Goal: Task Accomplishment & Management: Complete application form

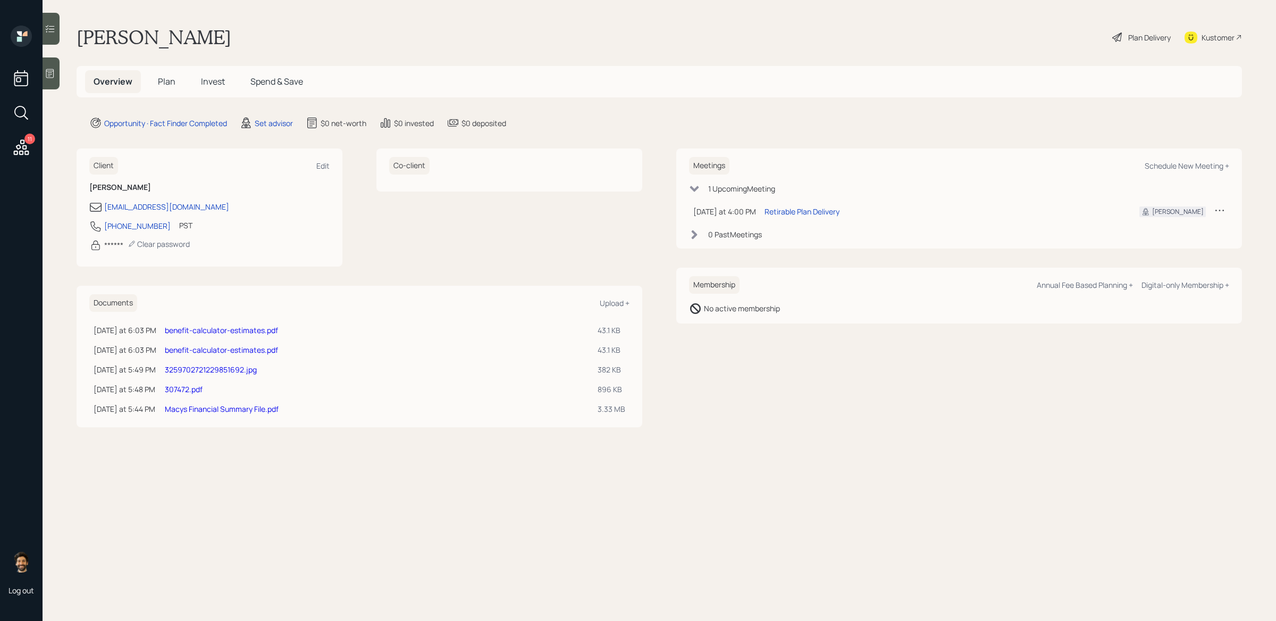
click at [48, 71] on icon at bounding box center [50, 73] width 8 height 9
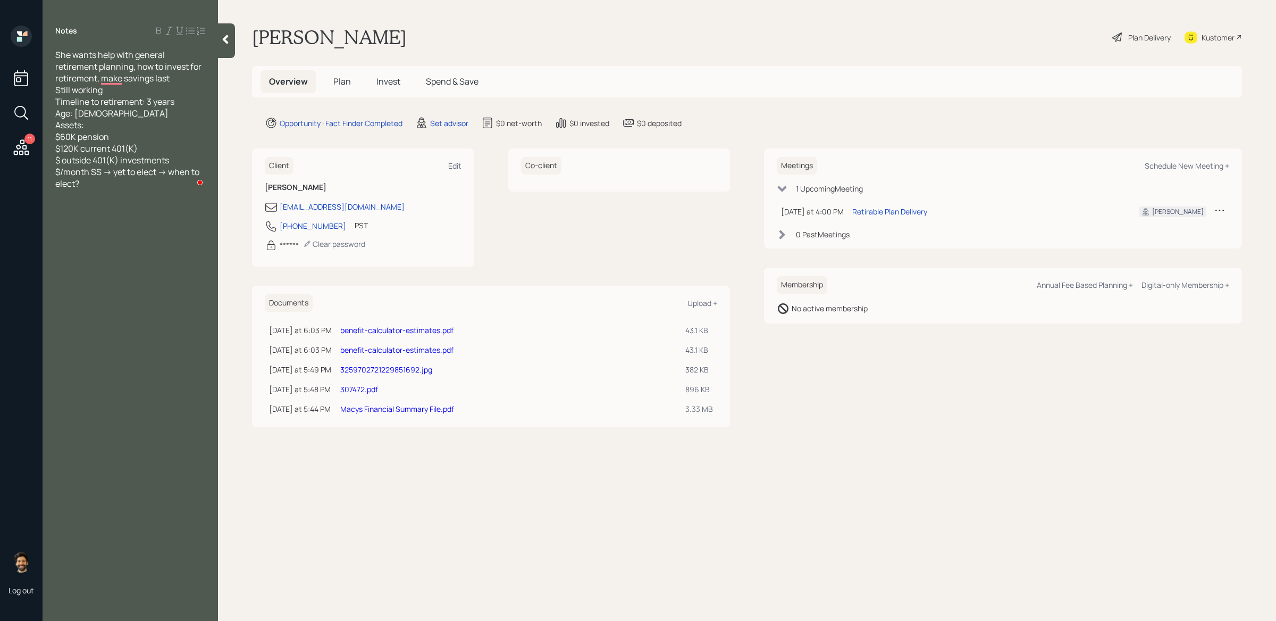
click at [224, 37] on icon at bounding box center [225, 39] width 11 height 11
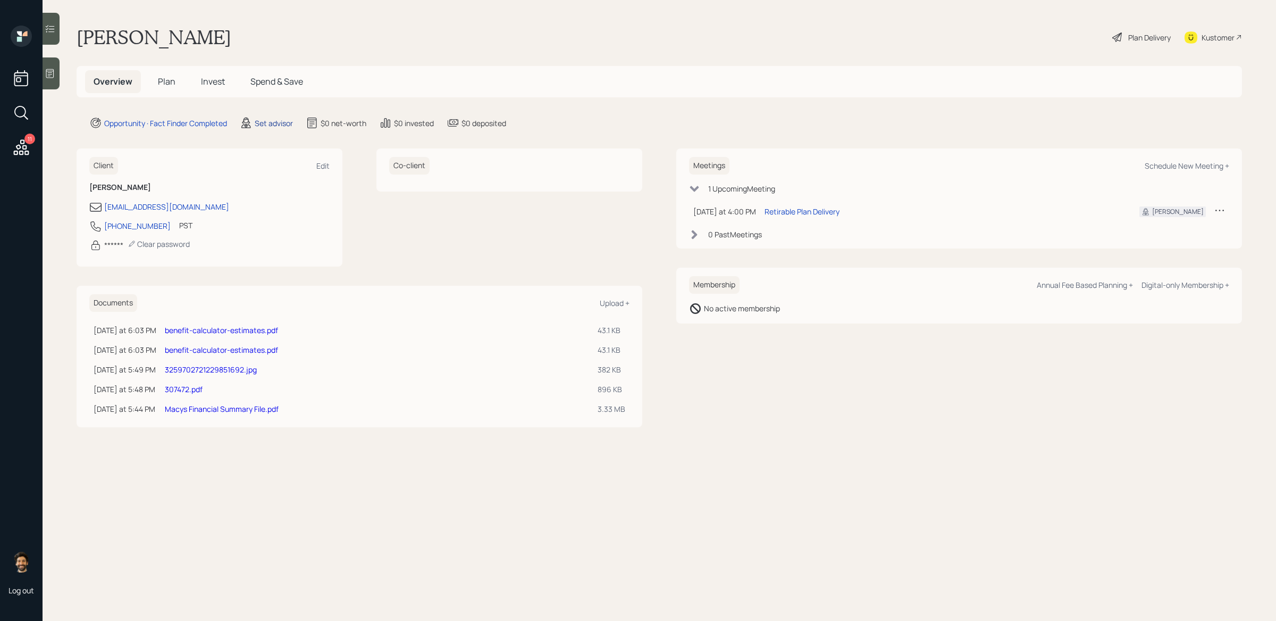
click at [274, 119] on div "Set advisor" at bounding box center [274, 123] width 38 height 11
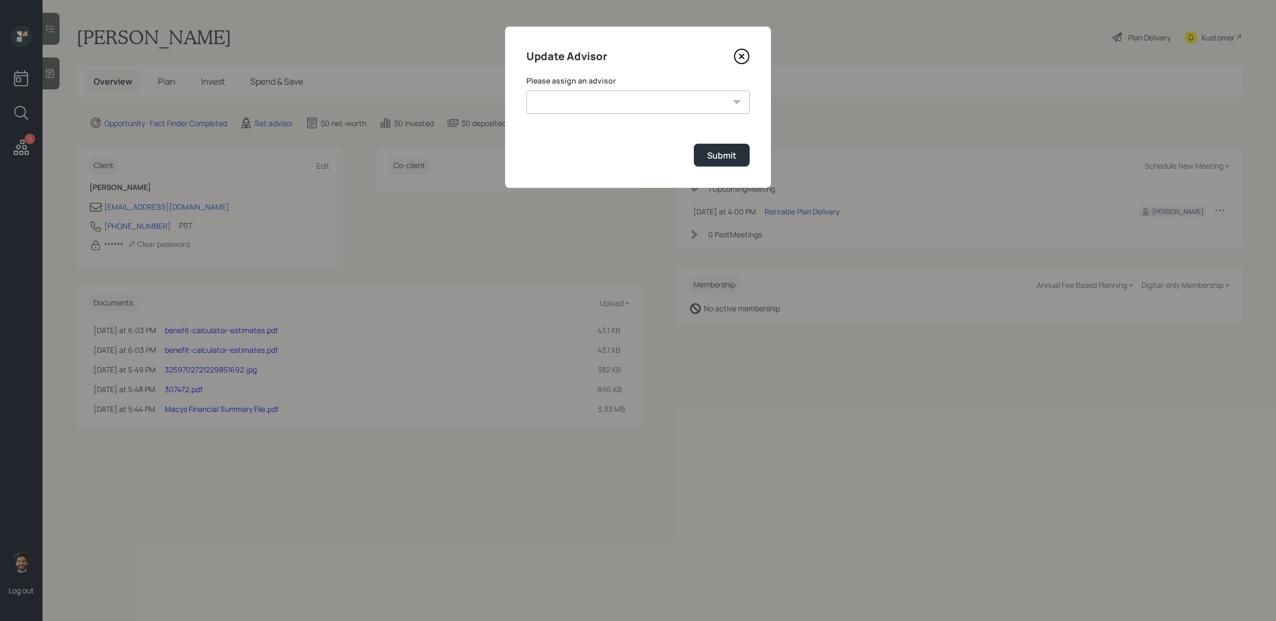
click at [549, 104] on select "Michael Russo Jonah Coleman Tyler End Treva Nostdahl Eric Schwartz Sami Boghos …" at bounding box center [637, 101] width 223 height 23
select select "f14b762f-c7c2-4b89-9227-8fa891345eea"
click at [526, 90] on select "Michael Russo Jonah Coleman Tyler End Treva Nostdahl Eric Schwartz Sami Boghos …" at bounding box center [637, 101] width 223 height 23
click at [723, 151] on div "Submit" at bounding box center [721, 155] width 29 height 12
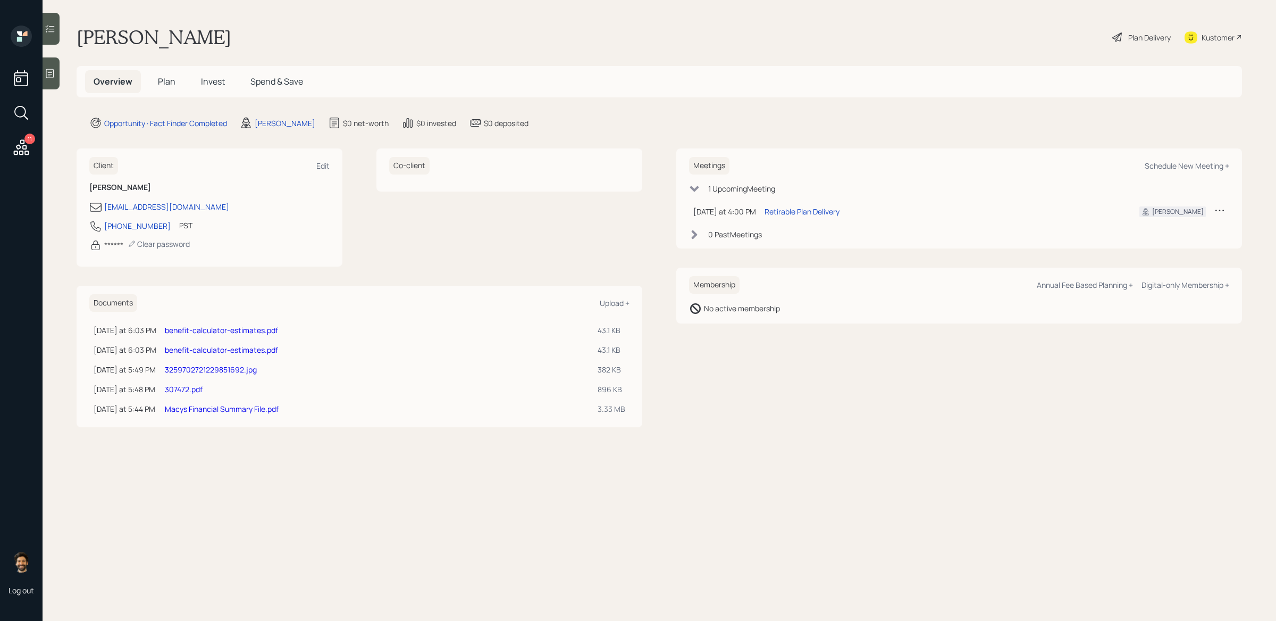
click at [168, 74] on h5 "Plan" at bounding box center [166, 81] width 35 height 23
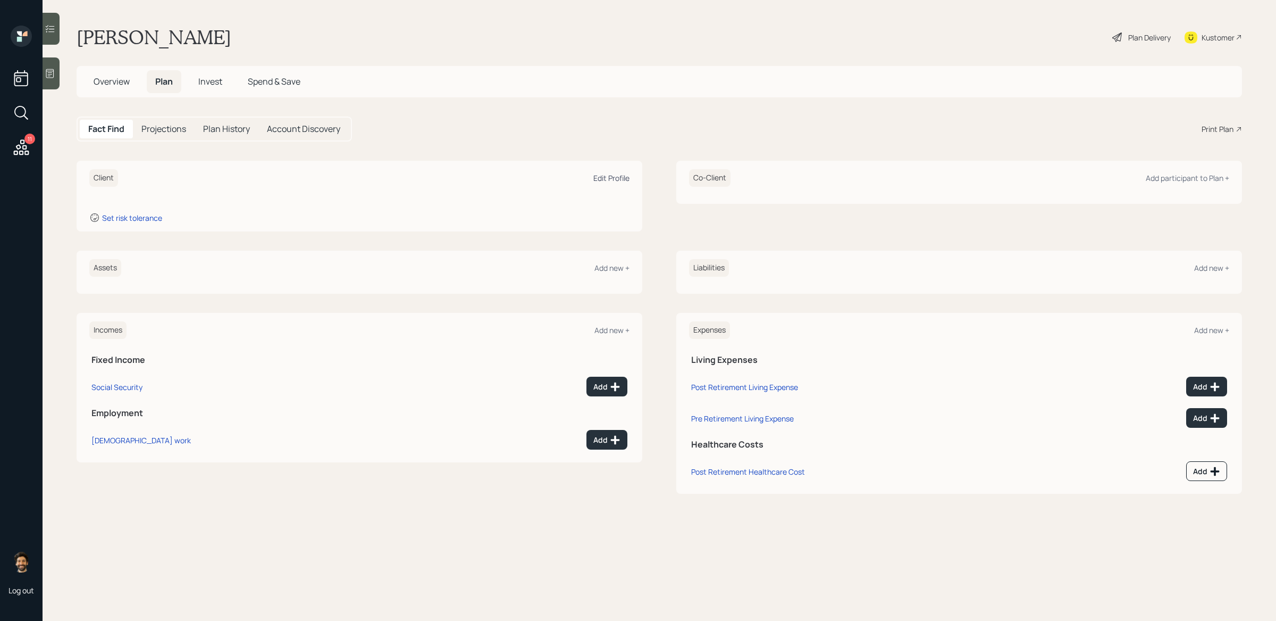
click at [618, 173] on div "Edit Profile" at bounding box center [611, 178] width 36 height 10
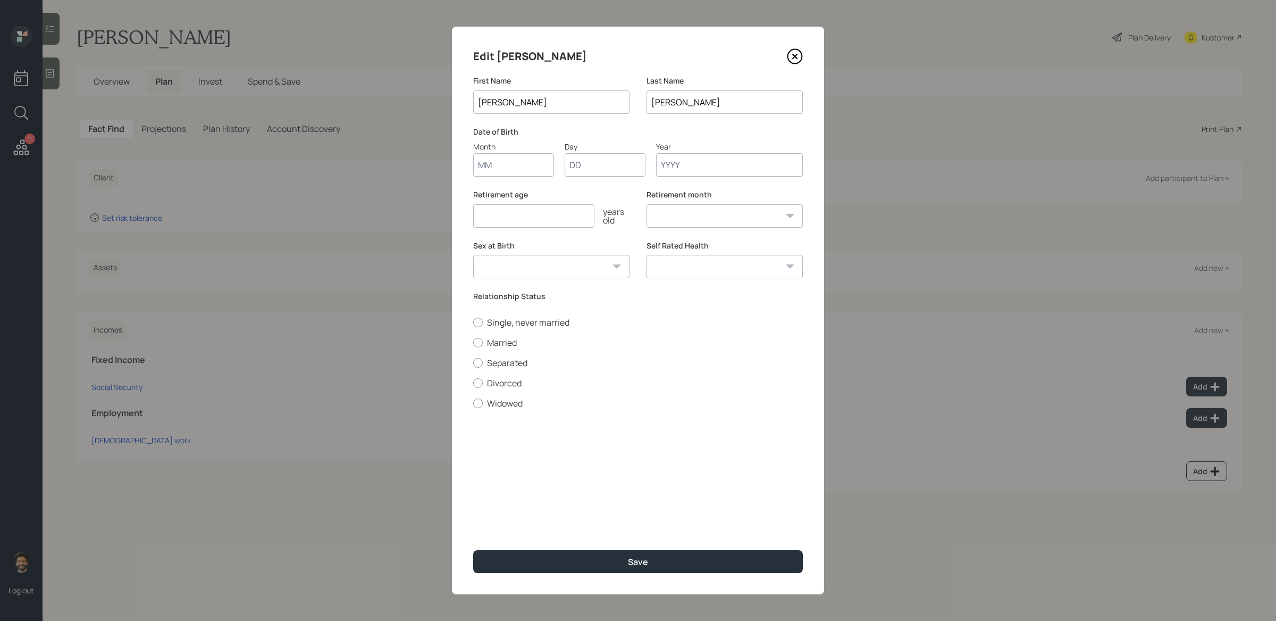
click at [494, 160] on input "Month" at bounding box center [513, 164] width 81 height 23
type input "01"
type input "1960"
select select "1"
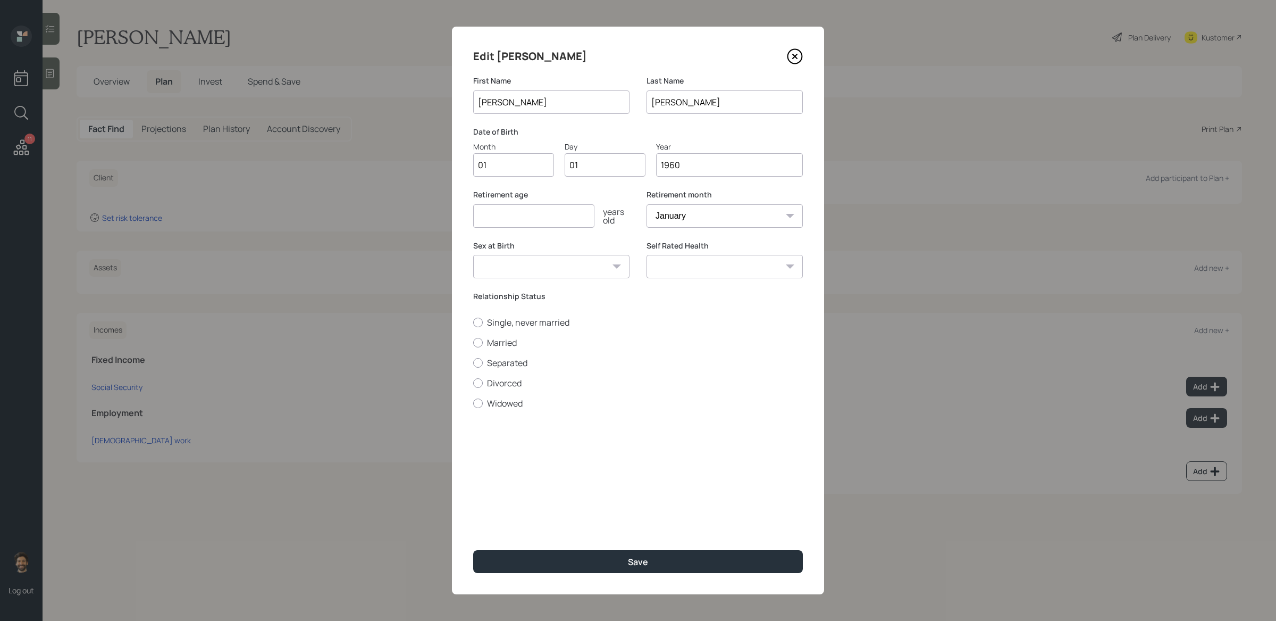
type input "1960"
click at [494, 207] on input "number" at bounding box center [533, 215] width 121 height 23
type input "70"
click at [492, 323] on label "Single, never married" at bounding box center [638, 322] width 330 height 12
click at [473, 322] on input "Single, never married" at bounding box center [473, 322] width 1 height 1
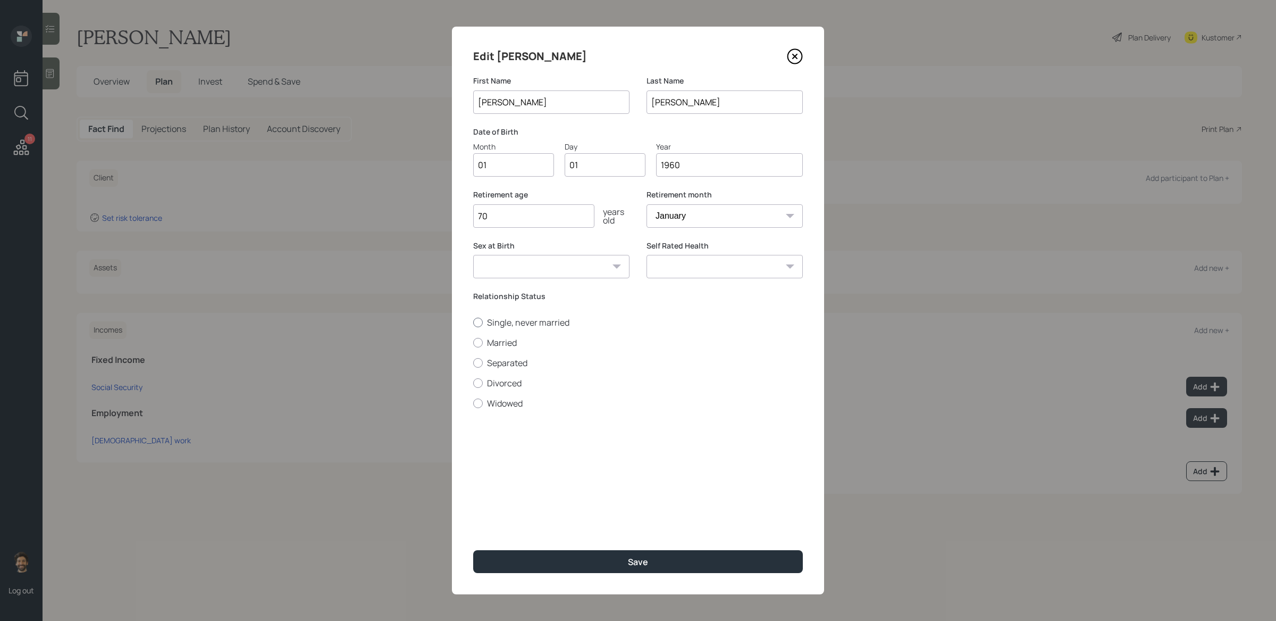
radio input "true"
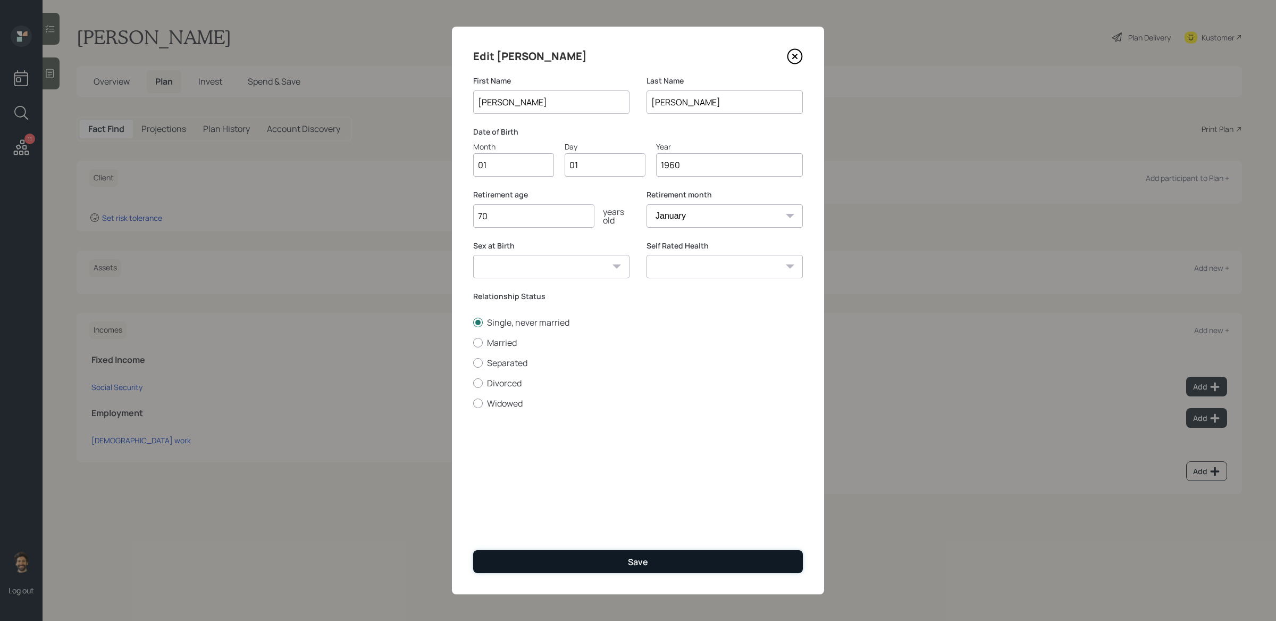
click at [500, 506] on button "Save" at bounding box center [638, 561] width 330 height 23
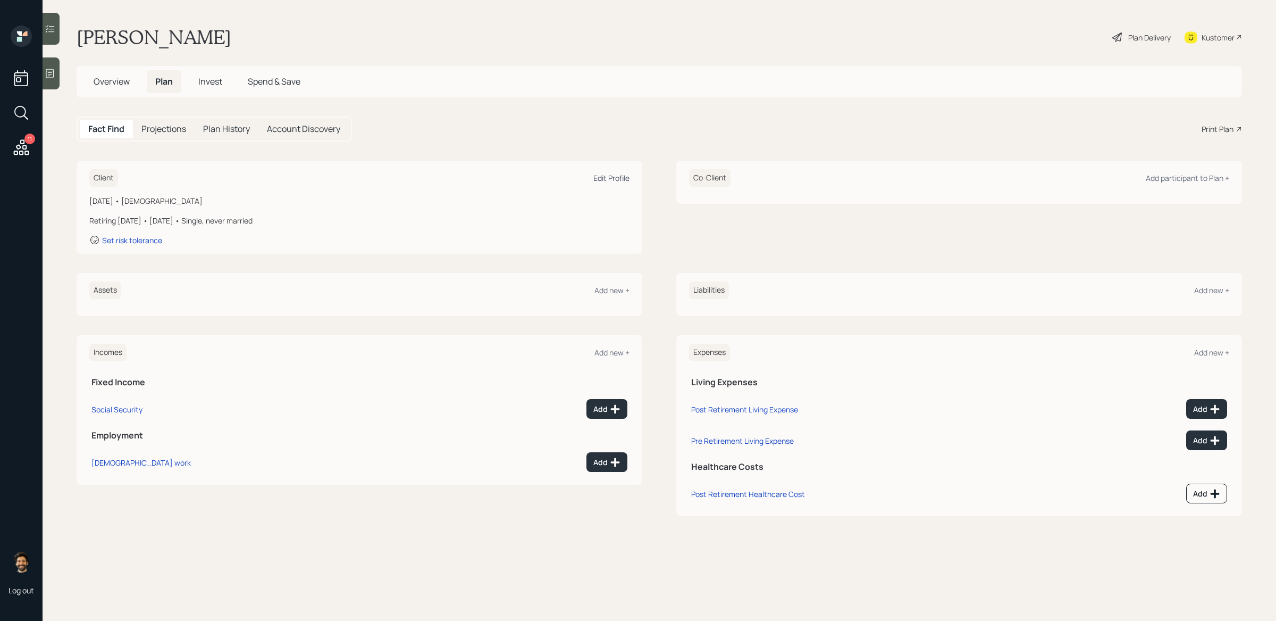
click at [605, 179] on div "Edit Profile" at bounding box center [611, 178] width 36 height 10
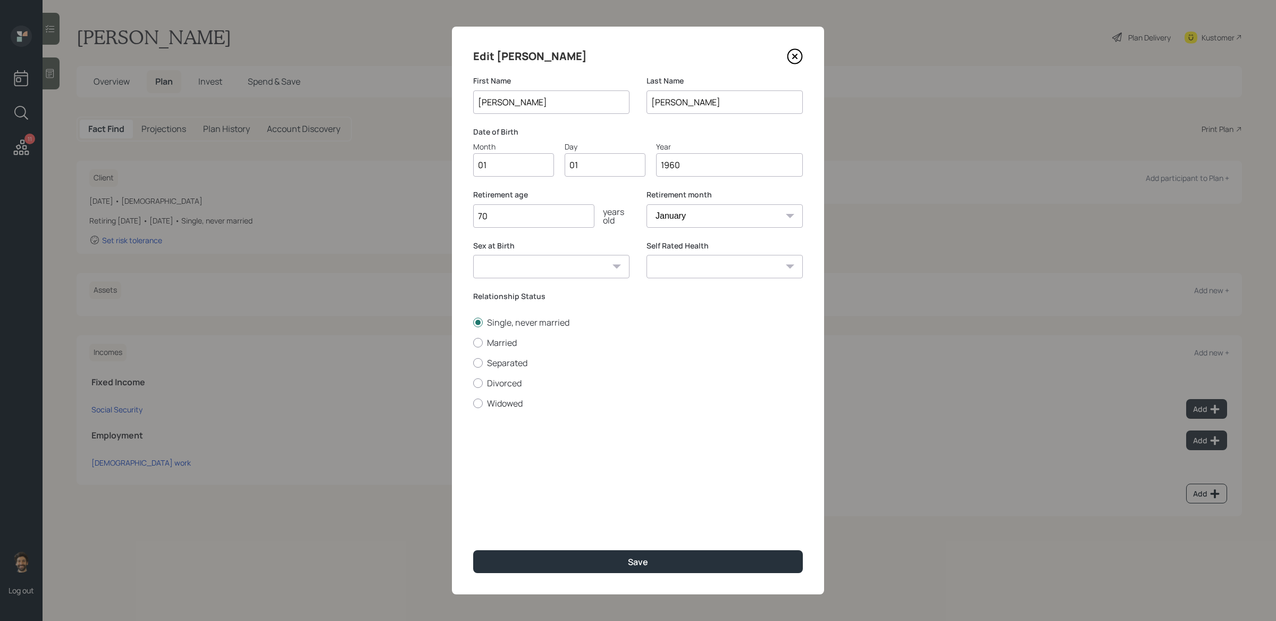
click at [697, 161] on input "1960" at bounding box center [729, 164] width 147 height 23
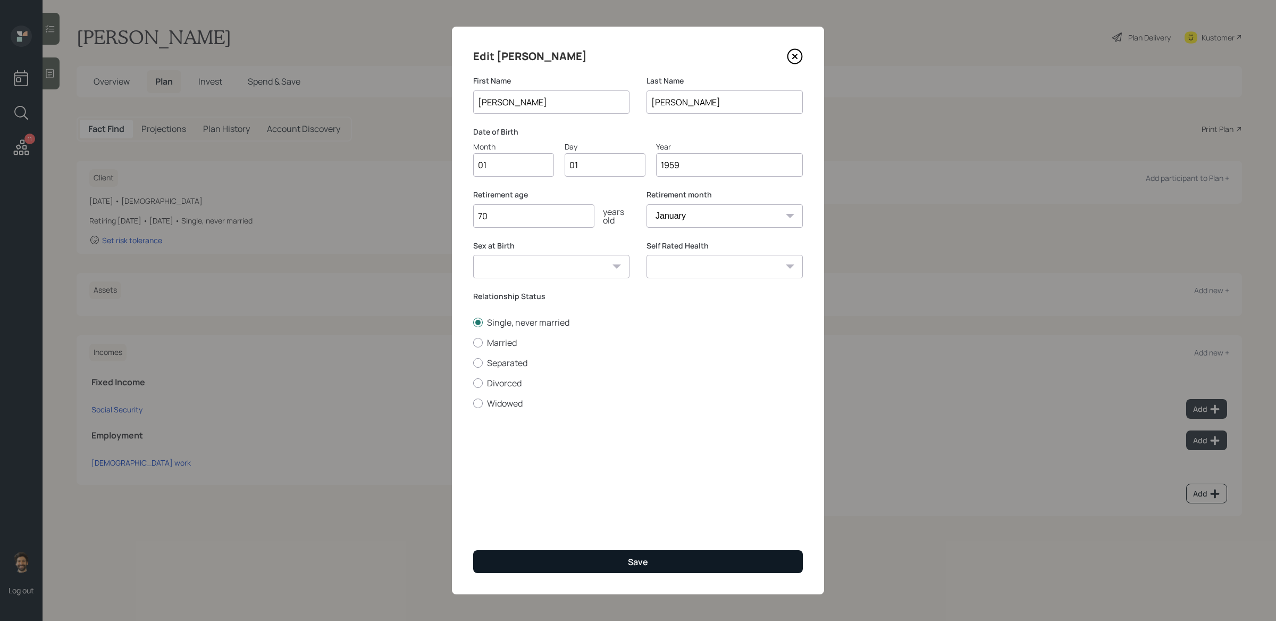
type input "1959"
click at [570, 506] on button "Save" at bounding box center [638, 561] width 330 height 23
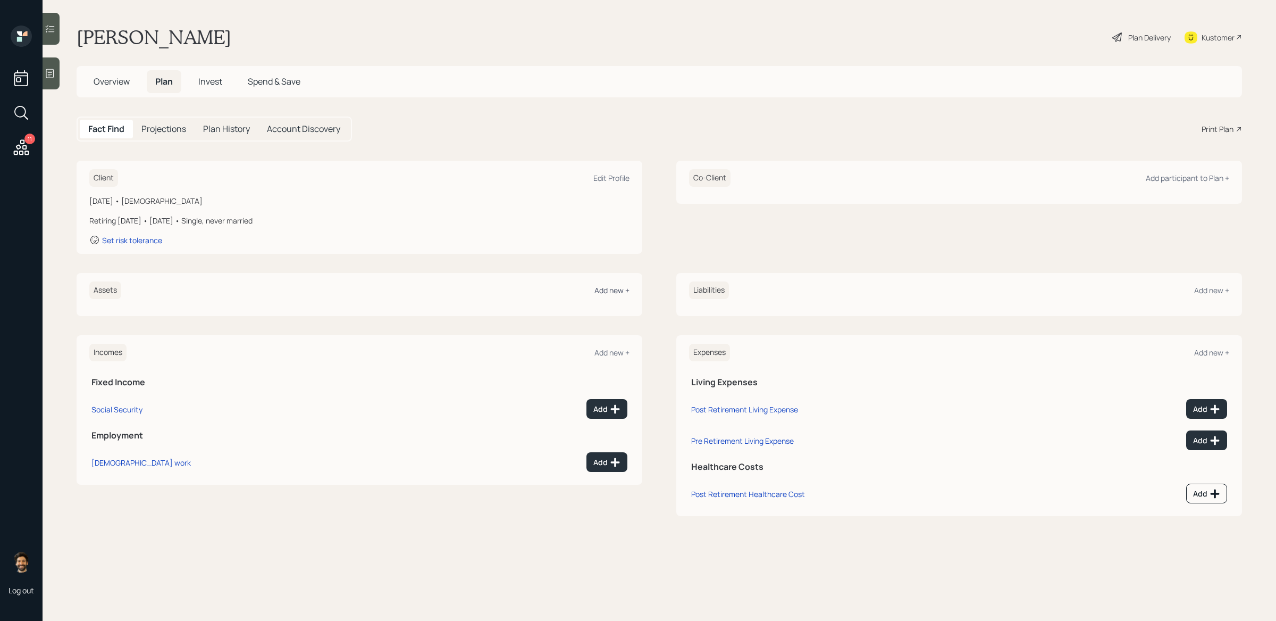
click at [603, 289] on div "Add new +" at bounding box center [612, 290] width 35 height 10
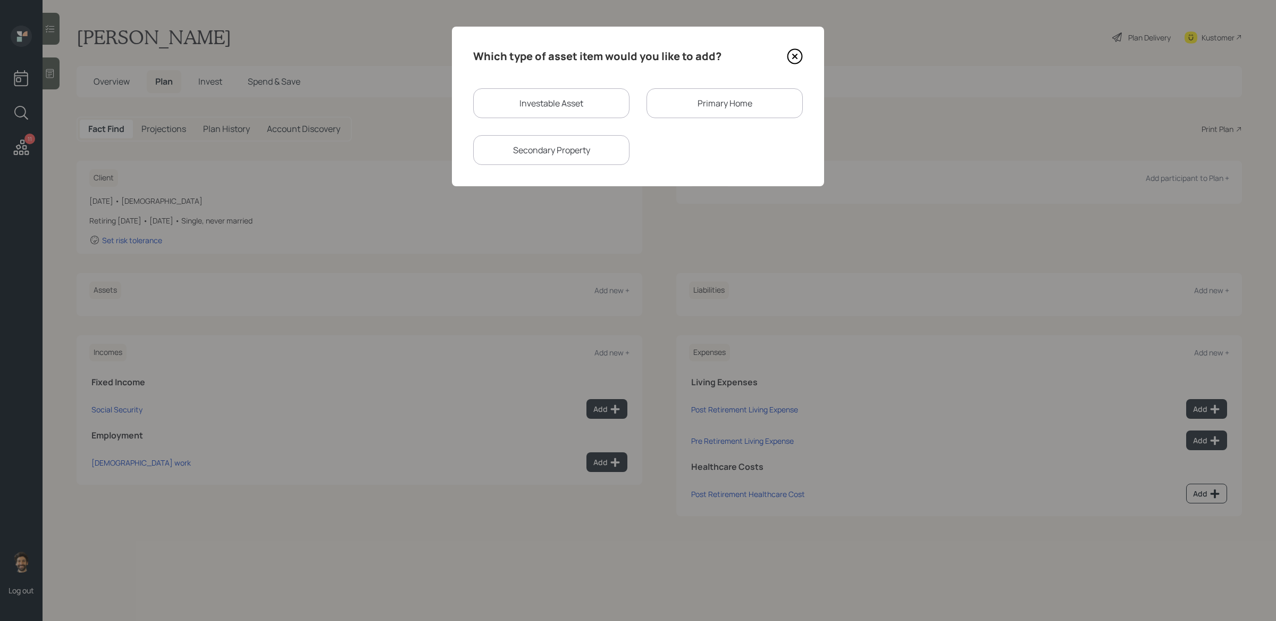
click at [540, 94] on div "Investable Asset" at bounding box center [551, 103] width 156 height 30
select select "taxable"
select select "balanced"
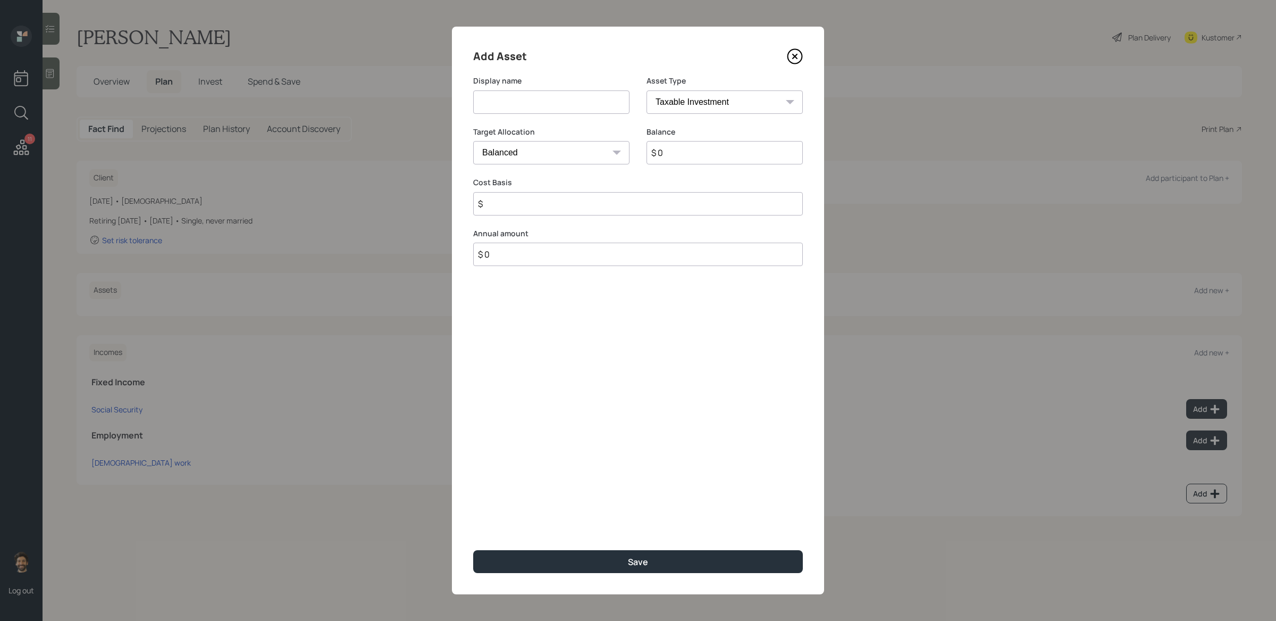
click at [500, 103] on input at bounding box center [551, 101] width 156 height 23
type input "Current 401k"
click at [688, 157] on input "$ 0" at bounding box center [725, 152] width 156 height 23
type input "$ 120,000"
click at [692, 111] on select "SEP IRA IRA Roth IRA 401(k) Roth 401(k) 403(b) Roth 403(b) 457(b) Roth 457(b) H…" at bounding box center [725, 101] width 156 height 23
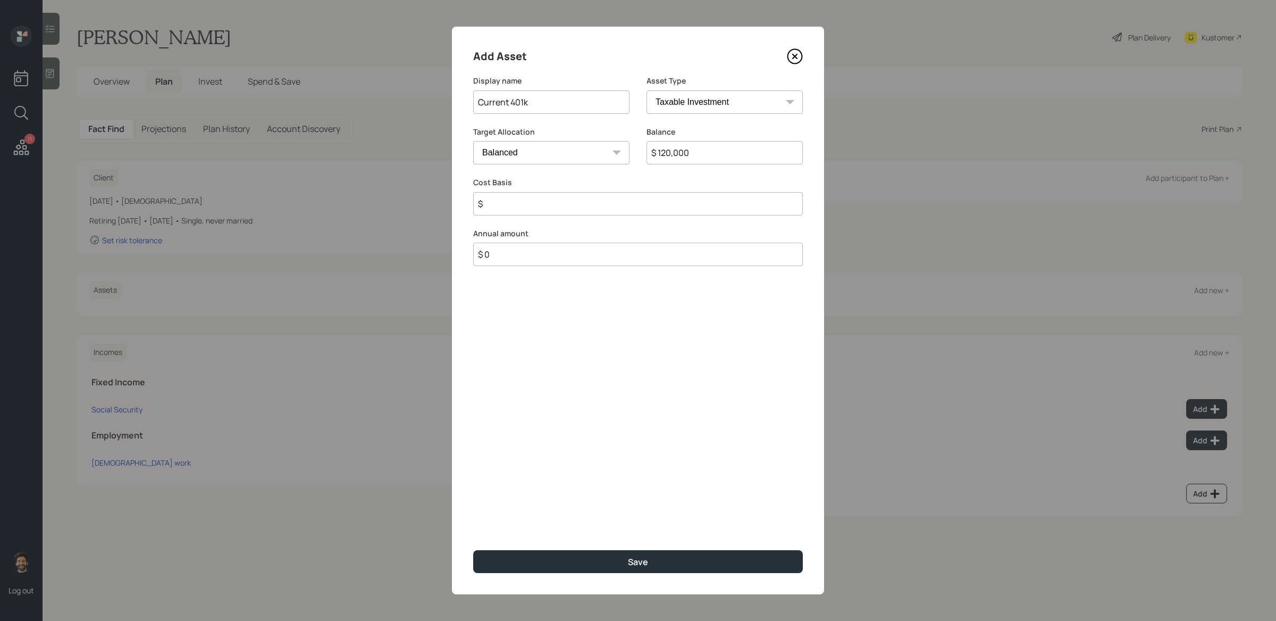
select select "company_sponsored"
click at [647, 90] on select "SEP IRA IRA Roth IRA 401(k) Roth 401(k) 403(b) Roth 403(b) 457(b) Roth 457(b) H…" at bounding box center [725, 101] width 156 height 23
click at [539, 206] on input "number" at bounding box center [543, 203] width 140 height 23
type input "1"
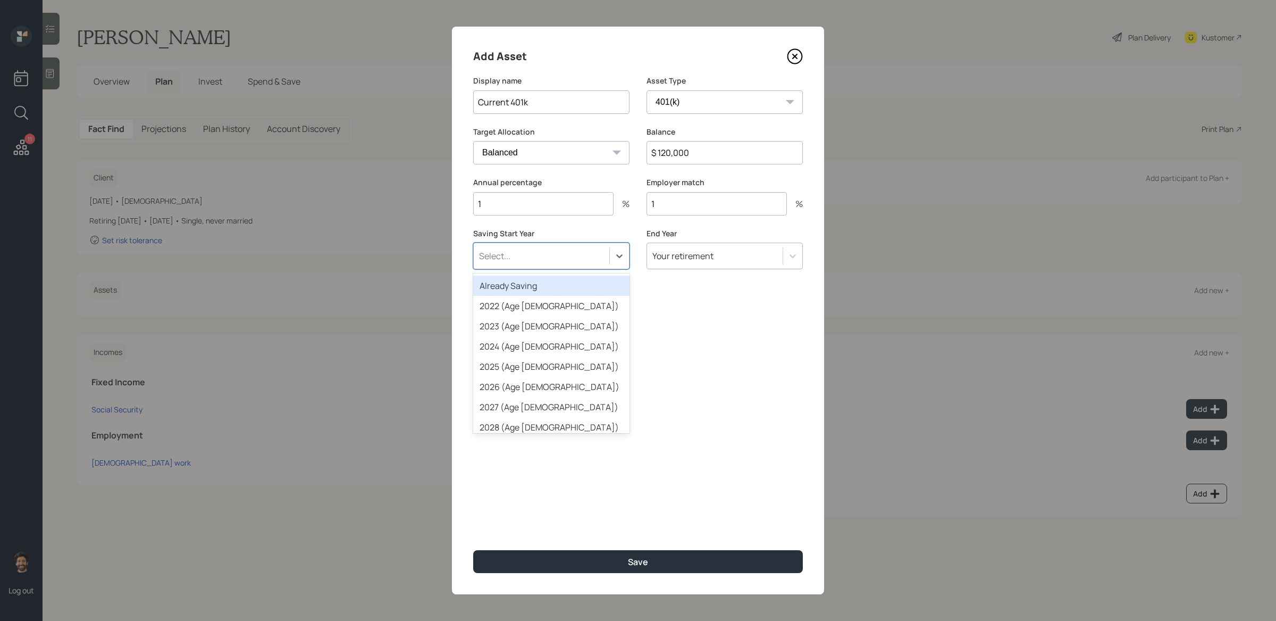
click at [518, 262] on div "Select..." at bounding box center [542, 256] width 136 height 18
click at [520, 280] on div "Already Saving" at bounding box center [551, 285] width 156 height 20
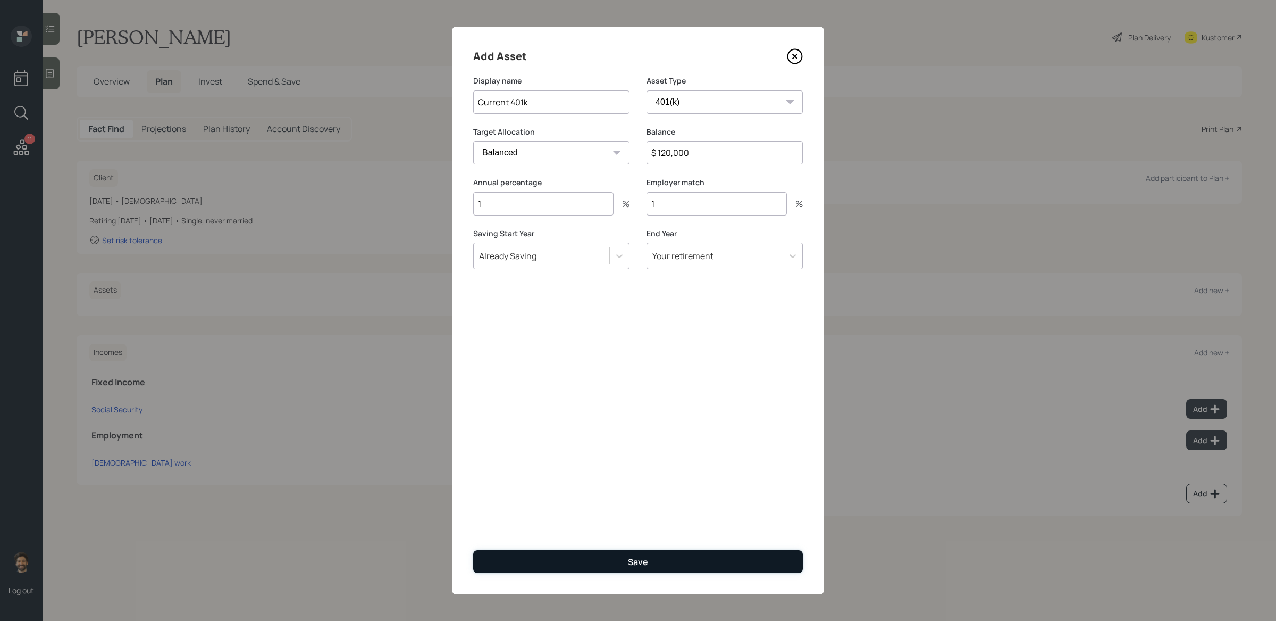
click at [515, 506] on button "Save" at bounding box center [638, 561] width 330 height 23
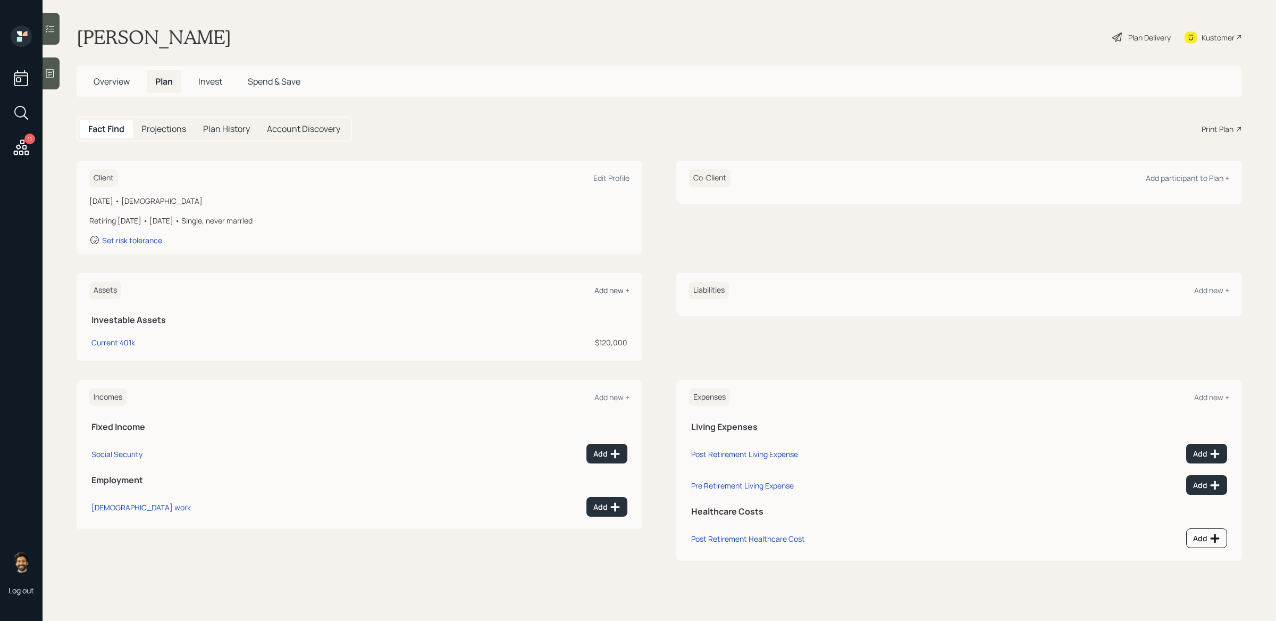
click at [615, 286] on div "Add new +" at bounding box center [612, 290] width 35 height 10
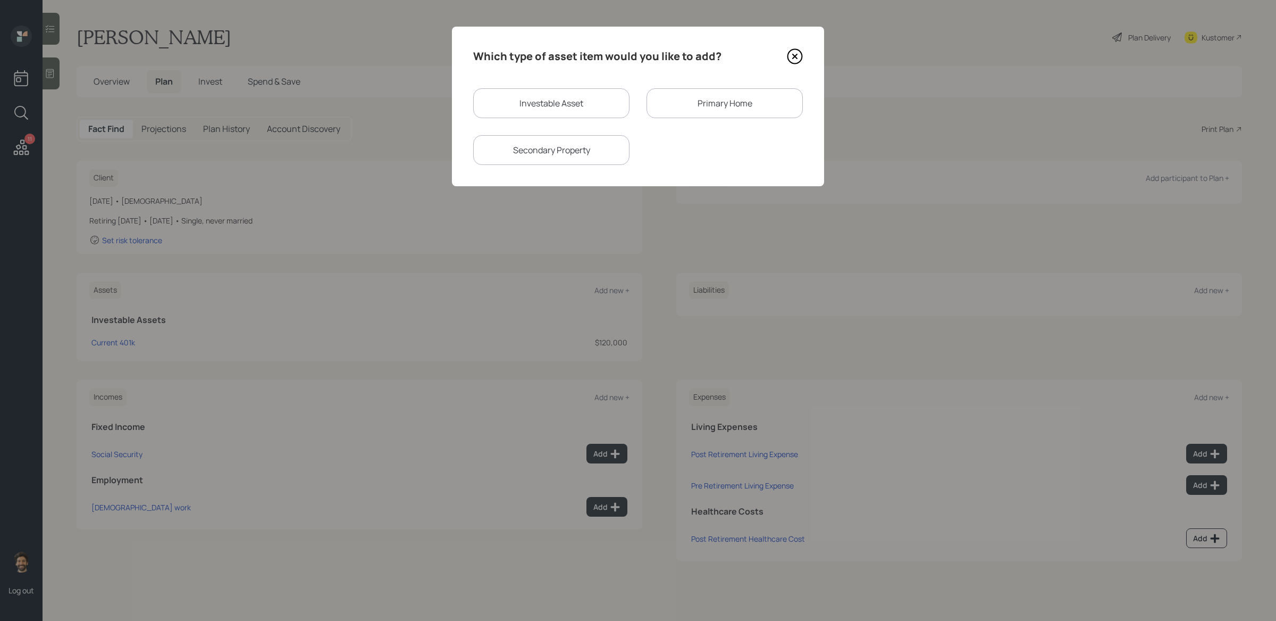
click at [591, 104] on div "Investable Asset" at bounding box center [551, 103] width 156 height 30
select select "taxable"
select select "balanced"
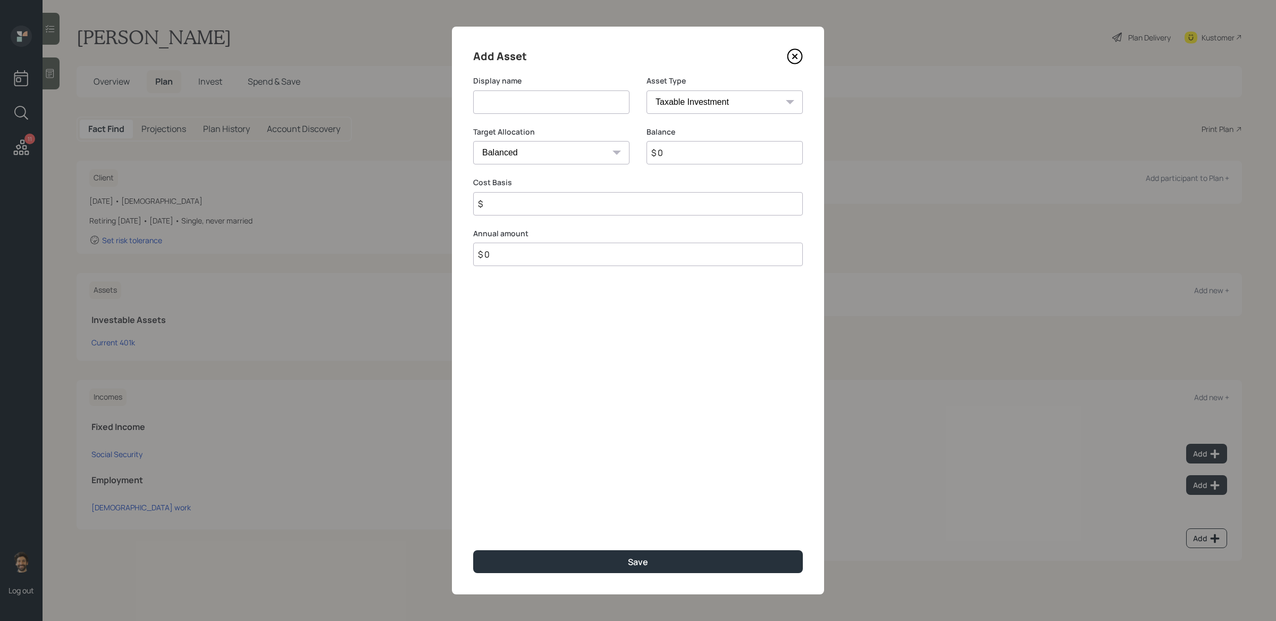
click at [540, 106] on input at bounding box center [551, 101] width 156 height 23
type input "Pension"
click at [683, 154] on input "$ 0" at bounding box center [725, 152] width 156 height 23
type input "$ 60,000"
click at [558, 211] on input "$" at bounding box center [638, 203] width 330 height 23
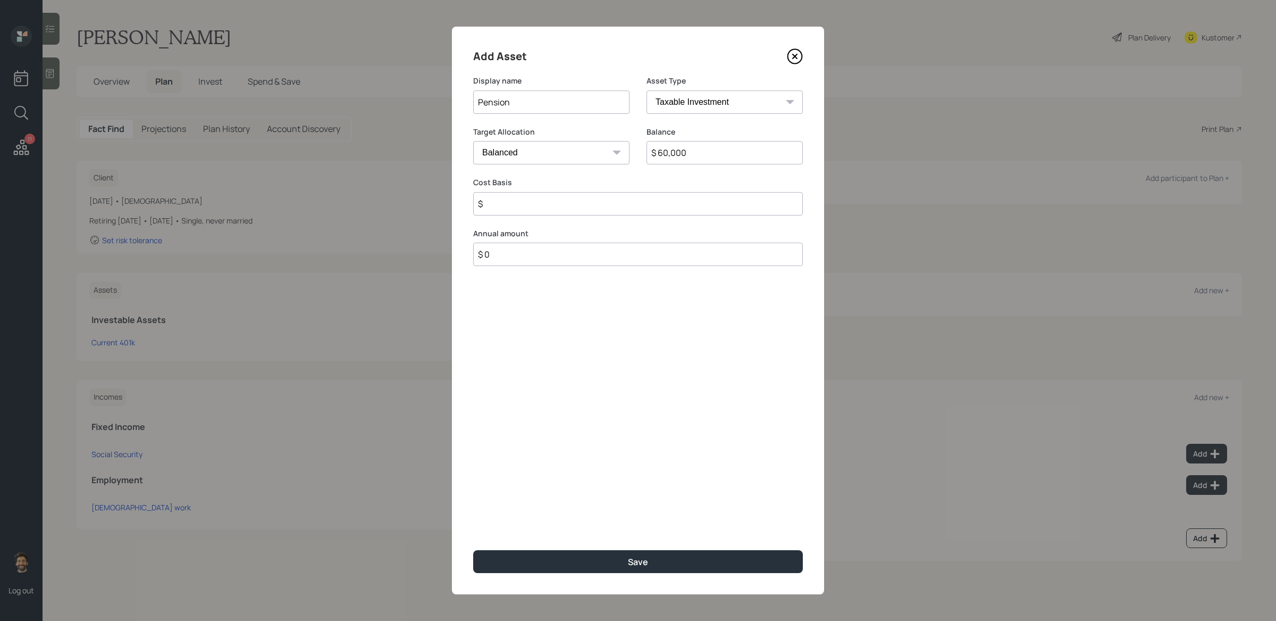
type input "$"
click at [700, 101] on select "SEP IRA IRA Roth IRA 401(k) Roth 401(k) 403(b) Roth 403(b) 457(b) Roth 457(b) H…" at bounding box center [725, 101] width 156 height 23
select select "ira"
click at [647, 90] on select "SEP IRA IRA Roth IRA 401(k) Roth 401(k) 403(b) Roth 403(b) 457(b) Roth 457(b) H…" at bounding box center [725, 101] width 156 height 23
click at [524, 205] on input "$" at bounding box center [638, 203] width 330 height 23
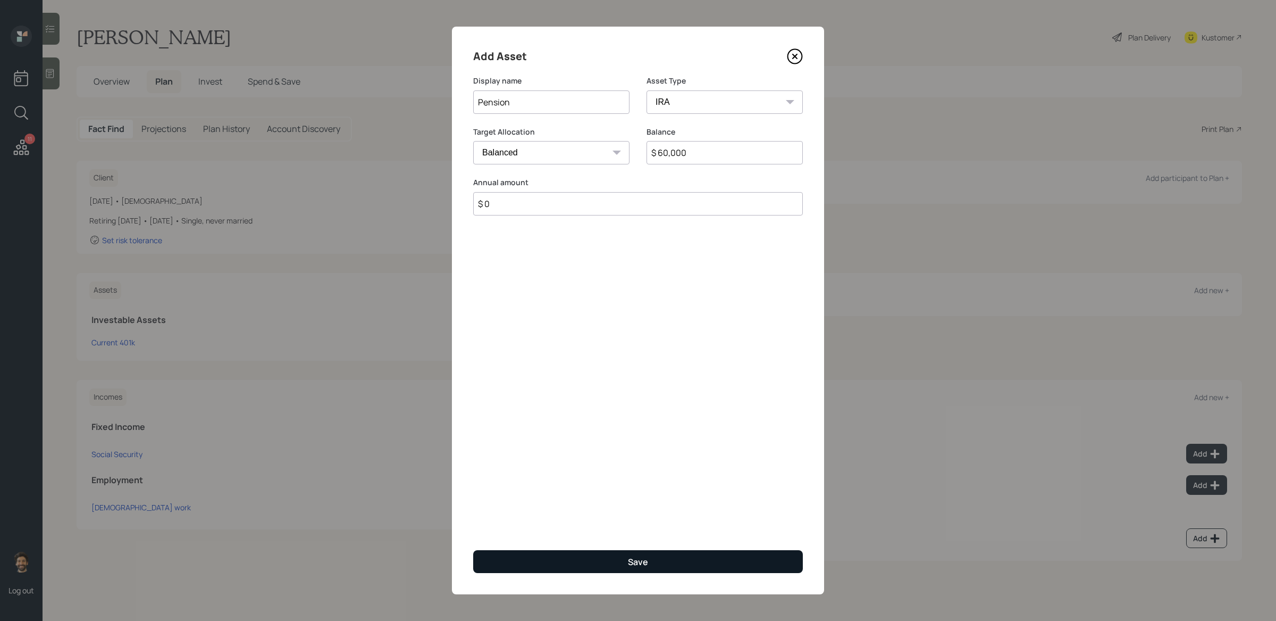
type input "$ 0"
click at [529, 506] on button "Save" at bounding box center [638, 561] width 330 height 23
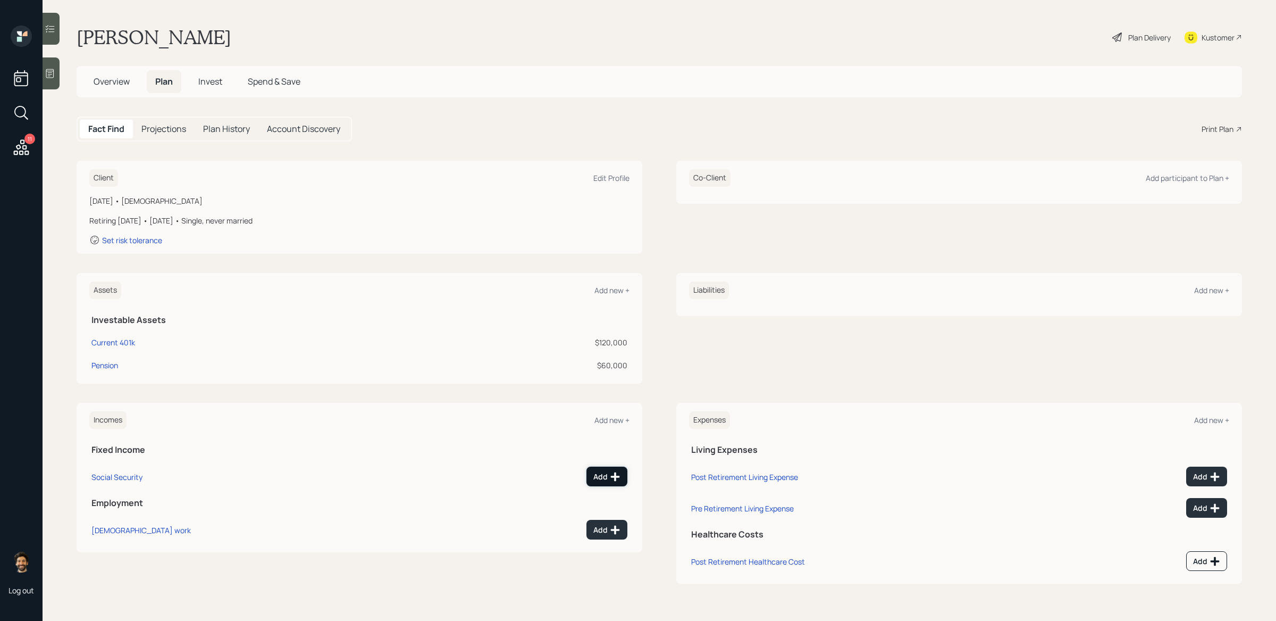
click at [611, 467] on button "Add" at bounding box center [607, 476] width 41 height 20
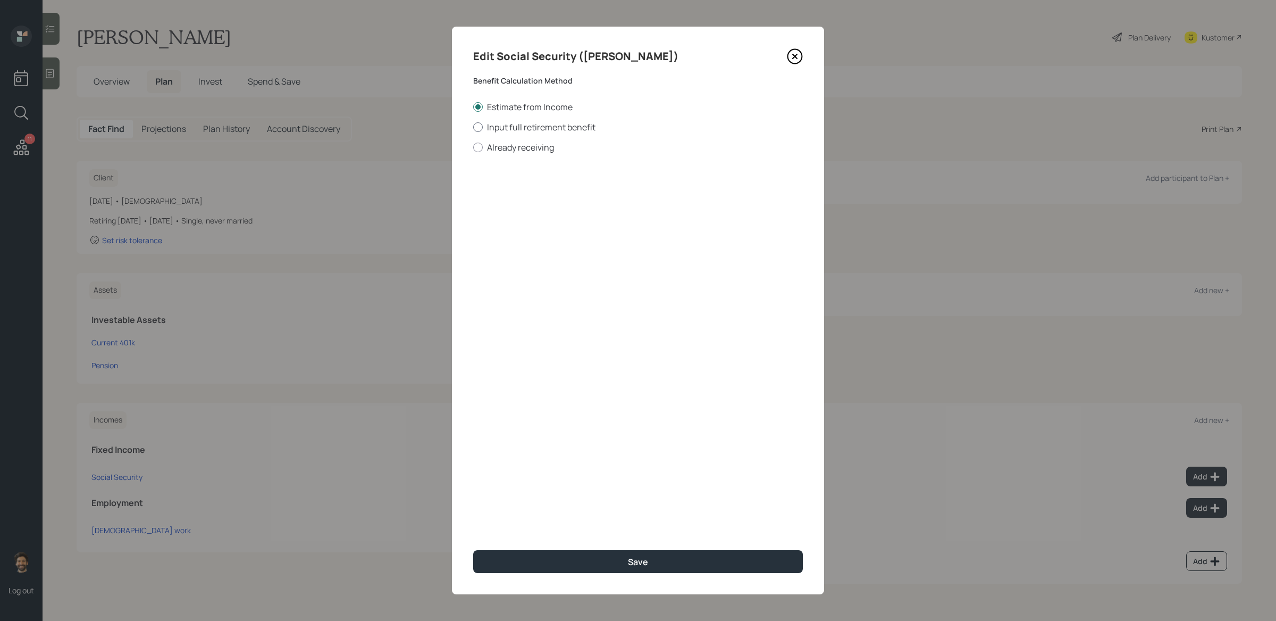
click at [499, 125] on label "Input full retirement benefit" at bounding box center [638, 127] width 330 height 12
click at [473, 127] on input "Input full retirement benefit" at bounding box center [473, 127] width 1 height 1
radio input "true"
click at [522, 189] on input "$" at bounding box center [638, 191] width 330 height 23
type input "$ 1,866"
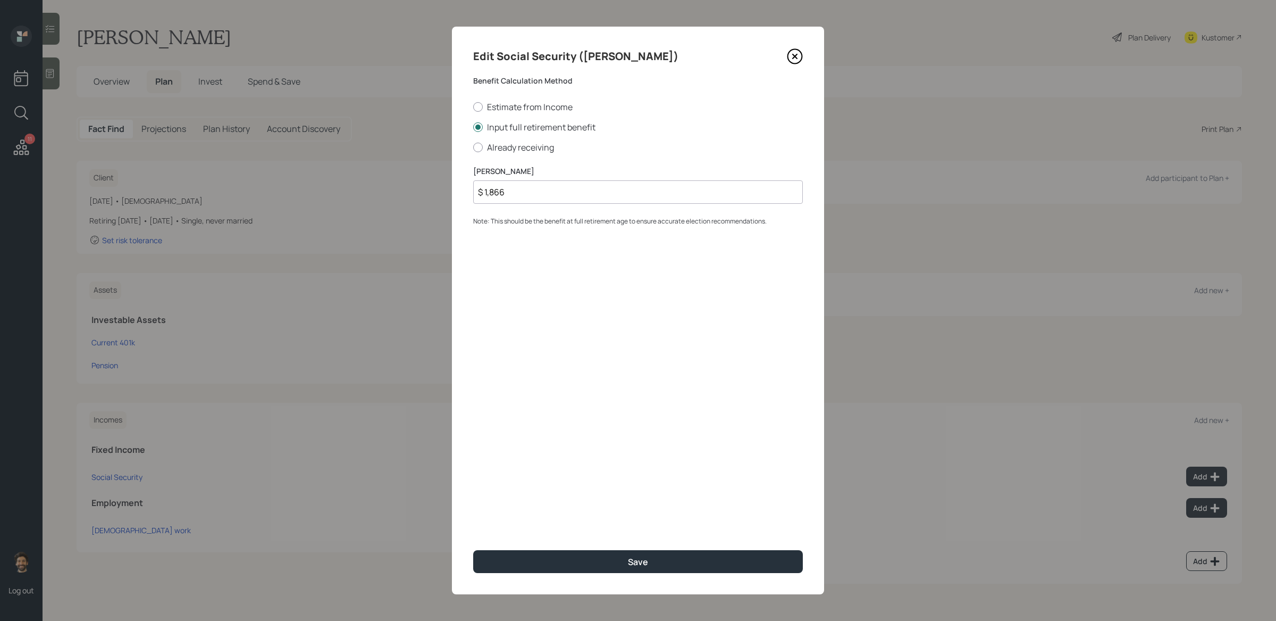
click at [521, 506] on div "Edit Social Security (Marilyn) Benefit Calculation Method Estimate from Income …" at bounding box center [638, 310] width 372 height 567
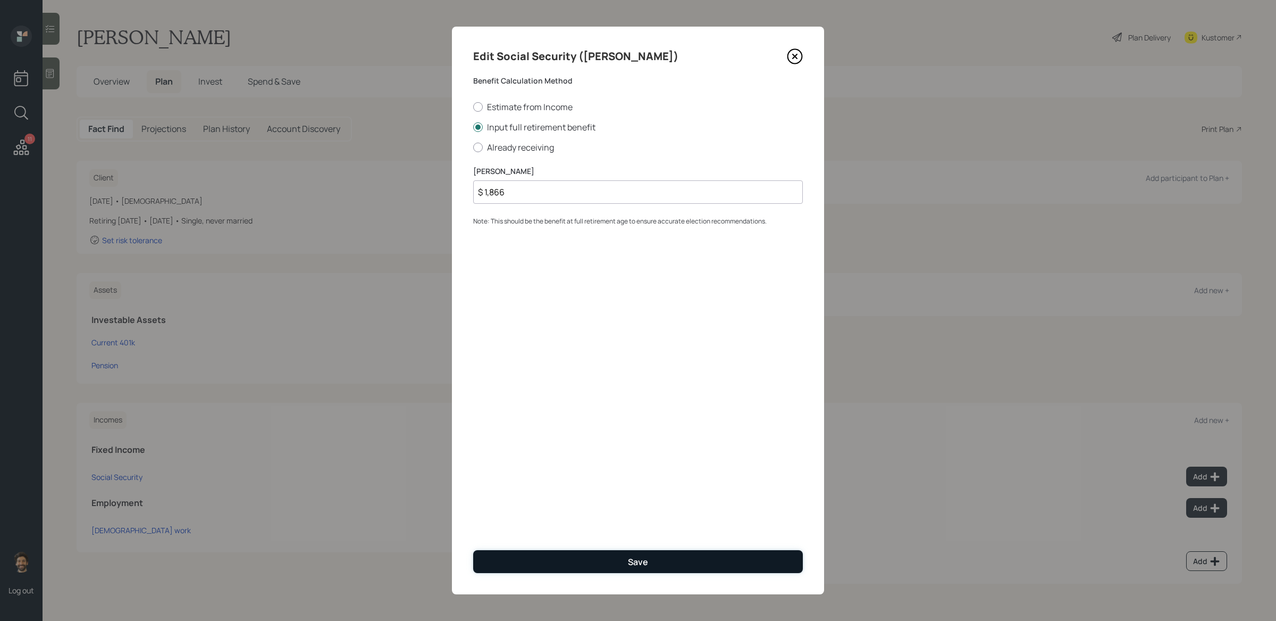
click at [524, 506] on button "Save" at bounding box center [638, 561] width 330 height 23
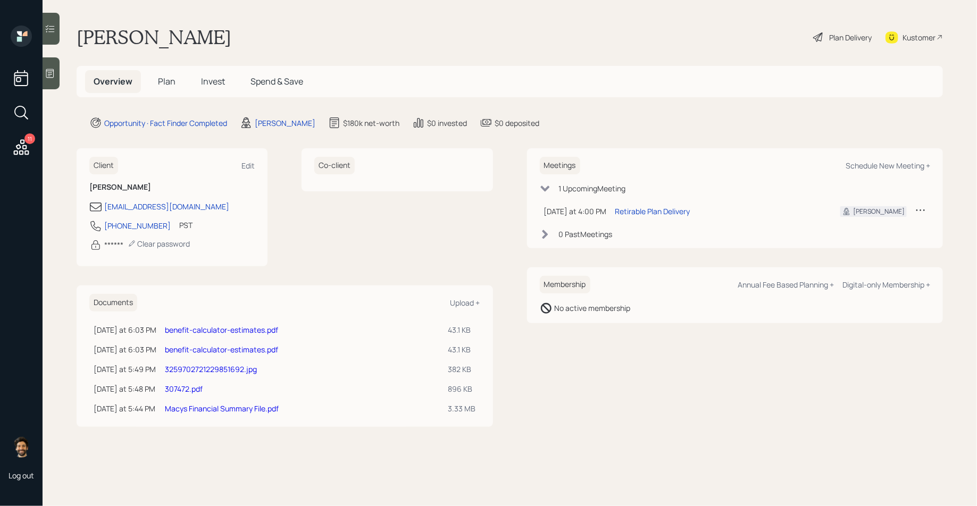
click at [206, 409] on link "Macys Financial Summary File.pdf" at bounding box center [222, 409] width 114 height 10
click at [190, 386] on link "307472.pdf" at bounding box center [184, 389] width 38 height 10
click at [207, 365] on link "3259702721229851692.jpg" at bounding box center [211, 369] width 92 height 10
click at [184, 353] on link "benefit-calculator-estimates.pdf" at bounding box center [221, 350] width 113 height 10
click at [196, 331] on link "benefit-calculator-estimates.pdf" at bounding box center [221, 330] width 113 height 10
